Goal: Check status: Check status

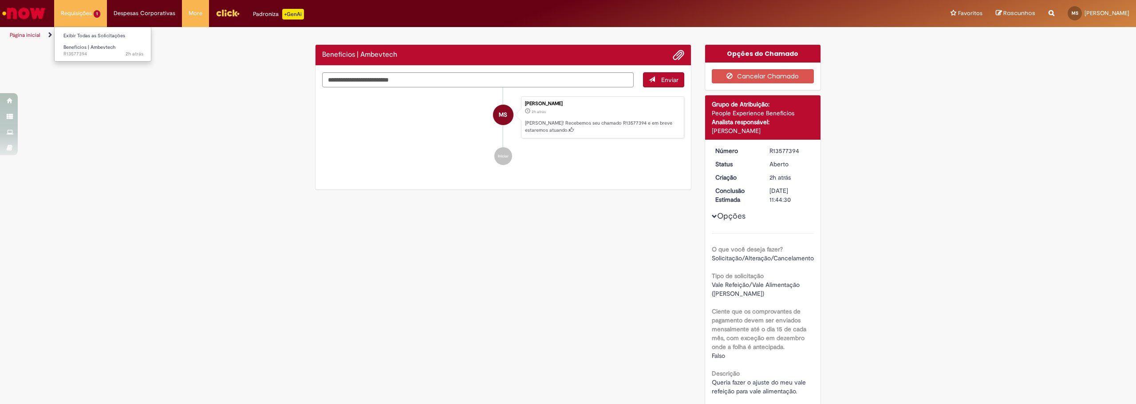
click at [92, 17] on li "Requisições 1 Exibir Todas as Solicitações Benefícios | Ambevtech 2h atrás 2 ho…" at bounding box center [80, 13] width 53 height 27
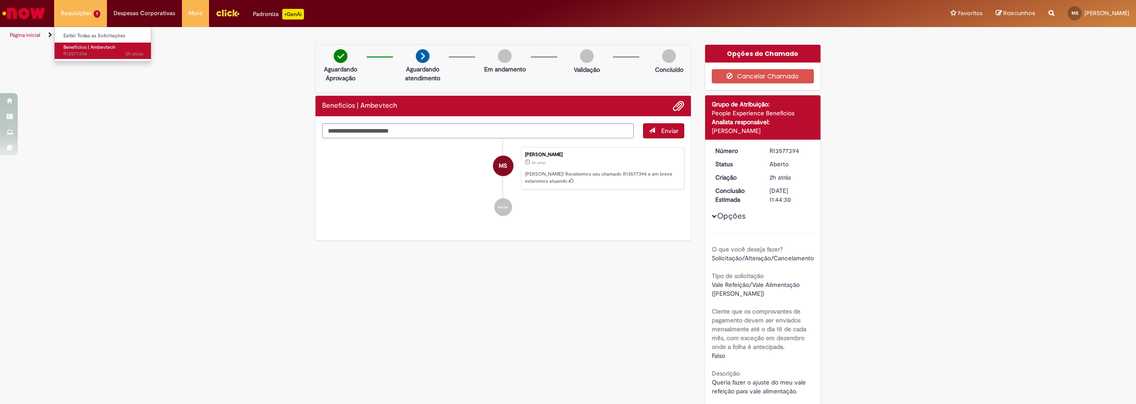
click at [90, 47] on span "Benefícios | Ambevtech" at bounding box center [89, 47] width 52 height 7
click at [80, 37] on link "Exibir Todas as Solicitações" at bounding box center [104, 36] width 98 height 10
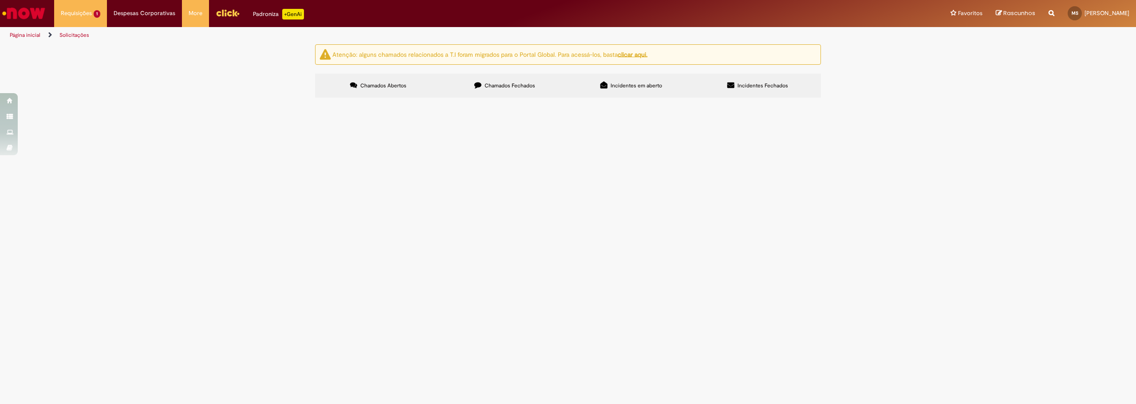
click at [0, 0] on img "recolher o estado da solicitação" at bounding box center [0, 0] width 0 height 0
click at [512, 92] on label "Chamados Fechados" at bounding box center [505, 86] width 126 height 24
click at [654, 89] on span "Incidentes em aberto" at bounding box center [636, 85] width 51 height 7
click at [746, 85] on span "Incidentes Fechados" at bounding box center [763, 85] width 51 height 7
click at [417, 83] on label "Chamados Abertos" at bounding box center [378, 86] width 126 height 24
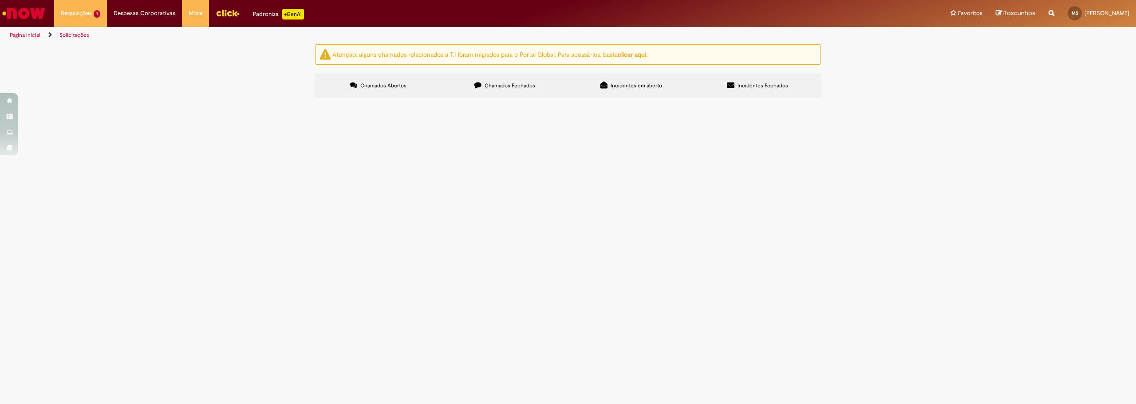
click at [0, 0] on span "R13577394" at bounding box center [0, 0] width 0 height 0
click at [0, 0] on img "recolher o estado da solicitação" at bounding box center [0, 0] width 0 height 0
